Goal: Book appointment/travel/reservation

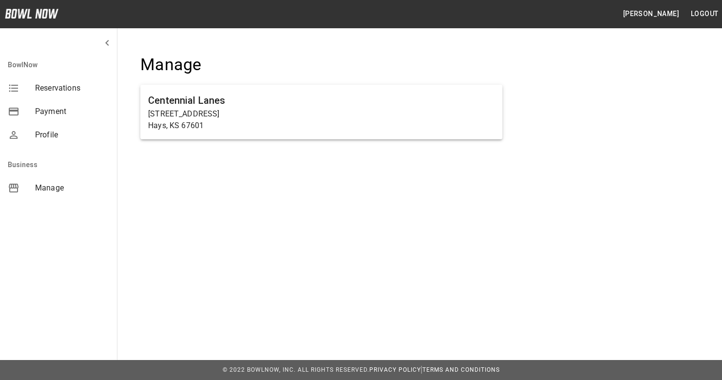
click at [46, 187] on span "Manage" at bounding box center [72, 188] width 74 height 12
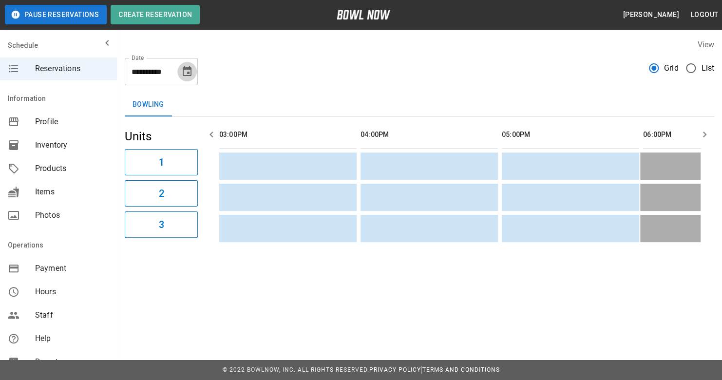
click at [187, 73] on icon "Choose date, selected date is Oct 8, 2025" at bounding box center [187, 71] width 9 height 10
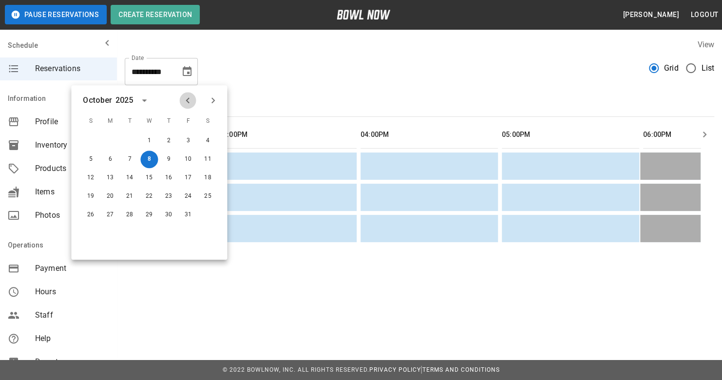
click at [188, 101] on icon "Previous month" at bounding box center [188, 100] width 12 height 12
click at [211, 177] on button "20" at bounding box center [208, 178] width 18 height 18
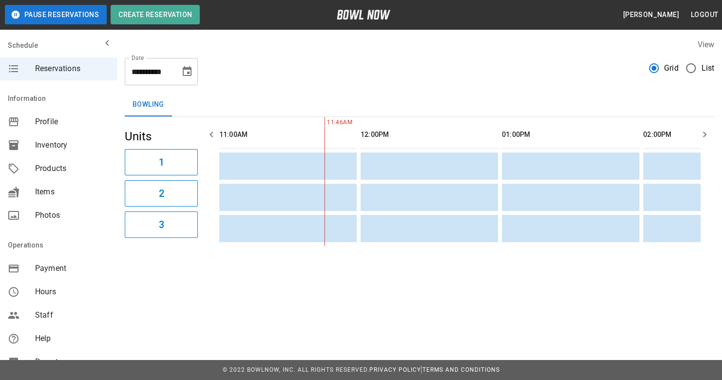
click at [189, 72] on icon "Choose date, selected date is Sep 20, 2025" at bounding box center [187, 72] width 12 height 12
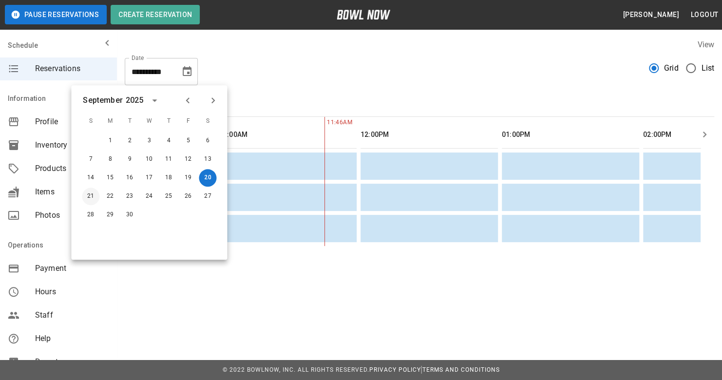
click at [93, 197] on button "21" at bounding box center [91, 196] width 18 height 18
type input "**********"
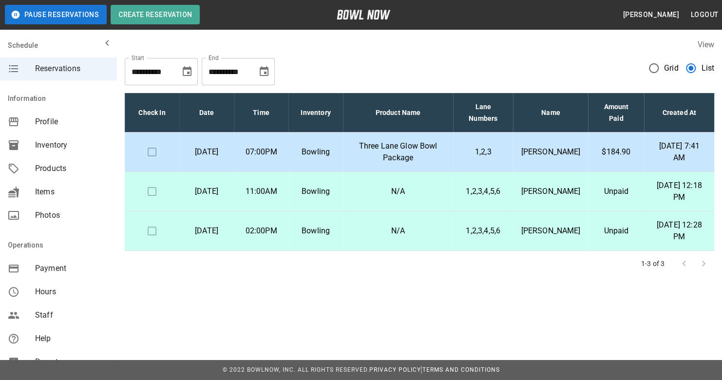
click at [184, 69] on icon "Choose date, selected date is Oct 8, 2025" at bounding box center [187, 71] width 9 height 10
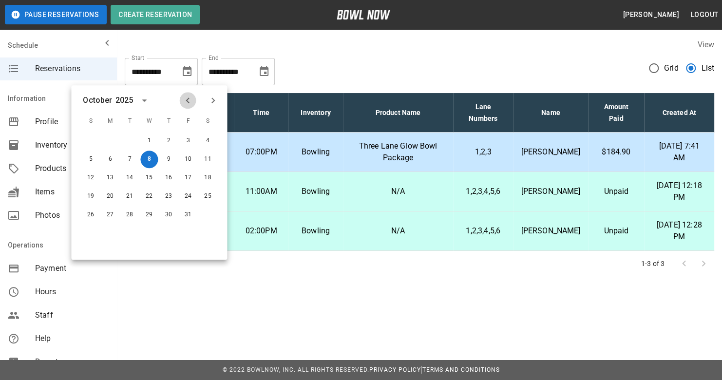
click at [187, 103] on icon "Previous month" at bounding box center [188, 100] width 12 height 12
click at [208, 177] on button "20" at bounding box center [208, 178] width 18 height 18
type input "**********"
